Goal: Task Accomplishment & Management: Manage account settings

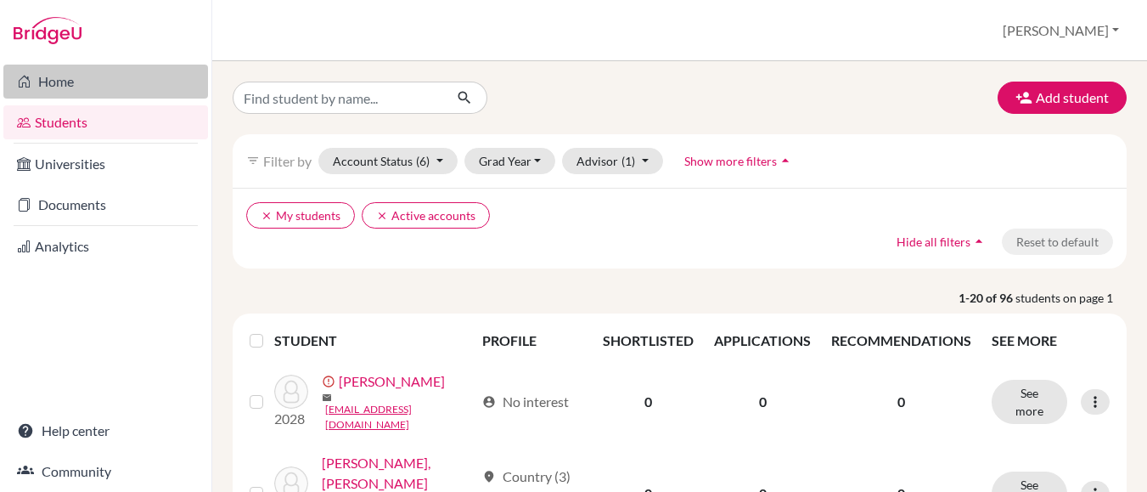
click at [59, 80] on link "Home" at bounding box center [105, 82] width 205 height 34
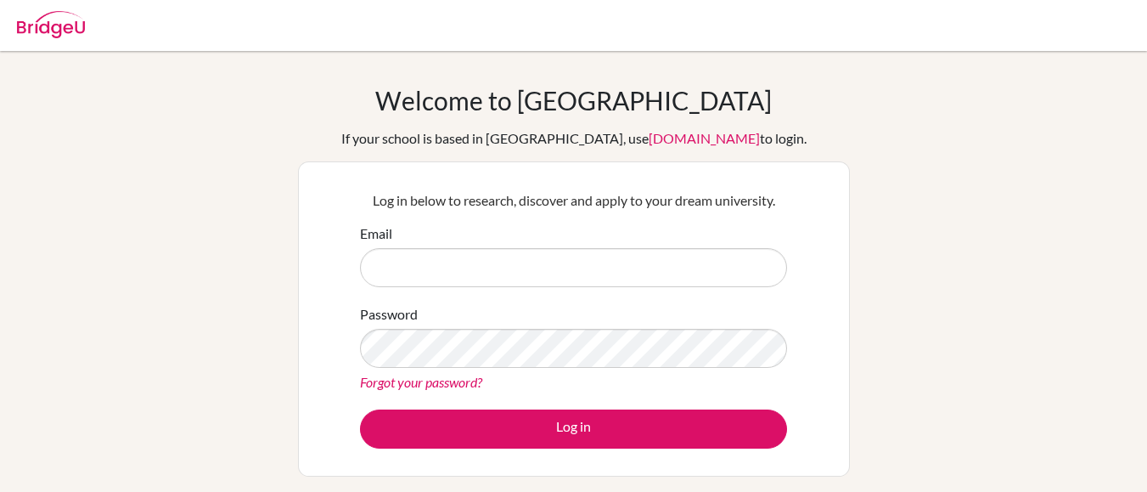
type input "[EMAIL_ADDRESS][DOMAIN_NAME]"
click at [1034, 219] on div "Welcome to BridgeU If your school is based in China, use app.bridge-u.com.cn to…" at bounding box center [573, 362] width 1147 height 555
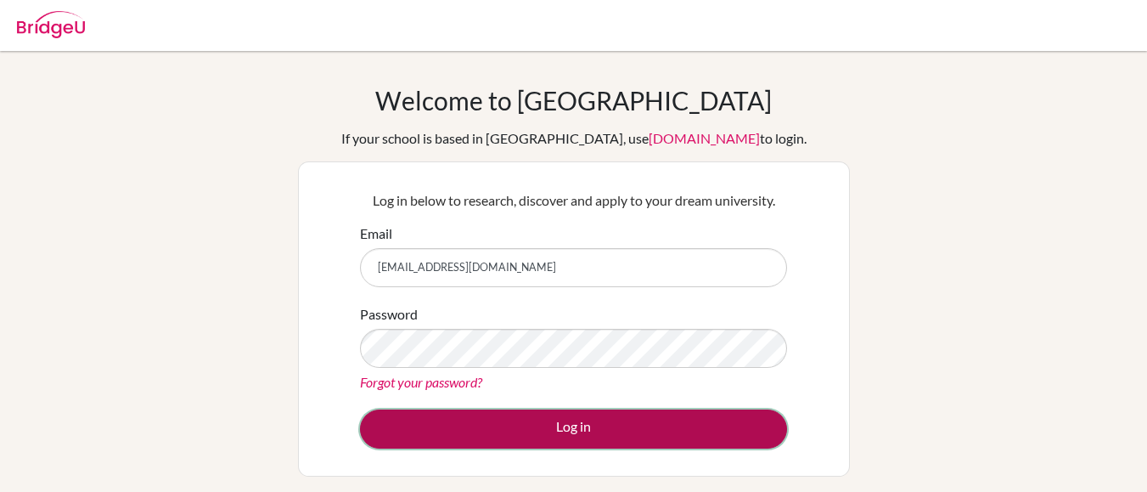
click at [566, 425] on button "Log in" at bounding box center [573, 428] width 427 height 39
